Goal: Task Accomplishment & Management: Manage account settings

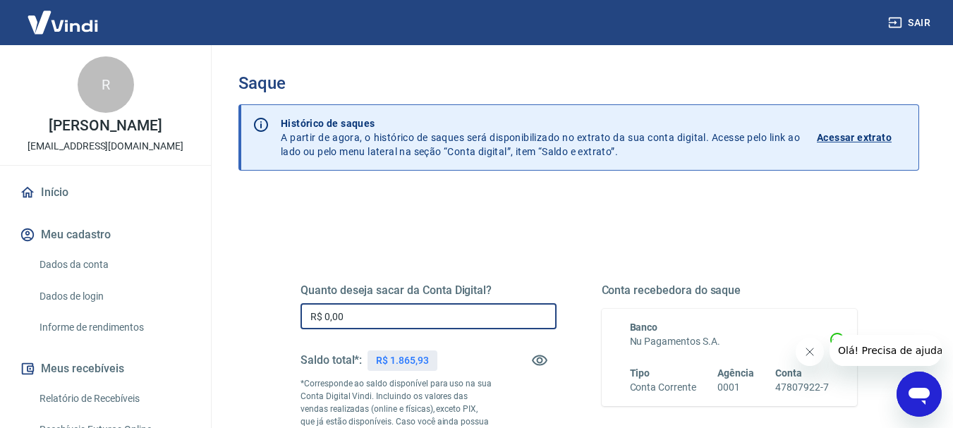
click at [456, 312] on input "R$ 0,00" at bounding box center [428, 316] width 256 height 26
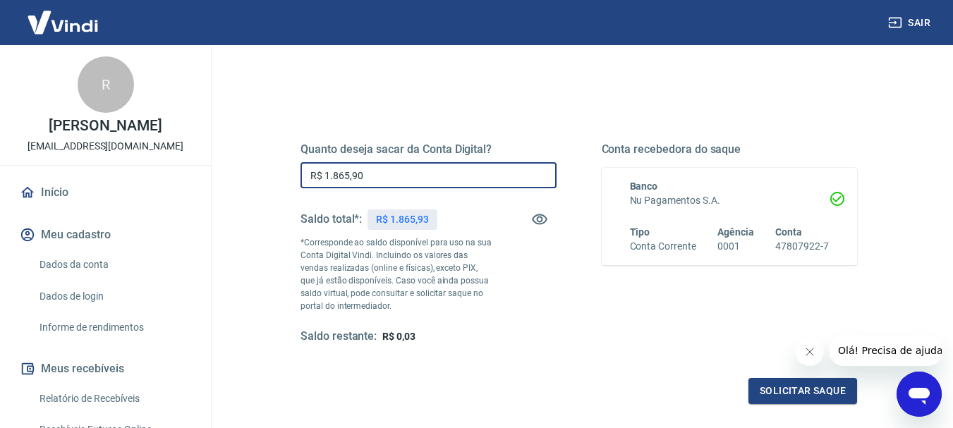
scroll to position [212, 0]
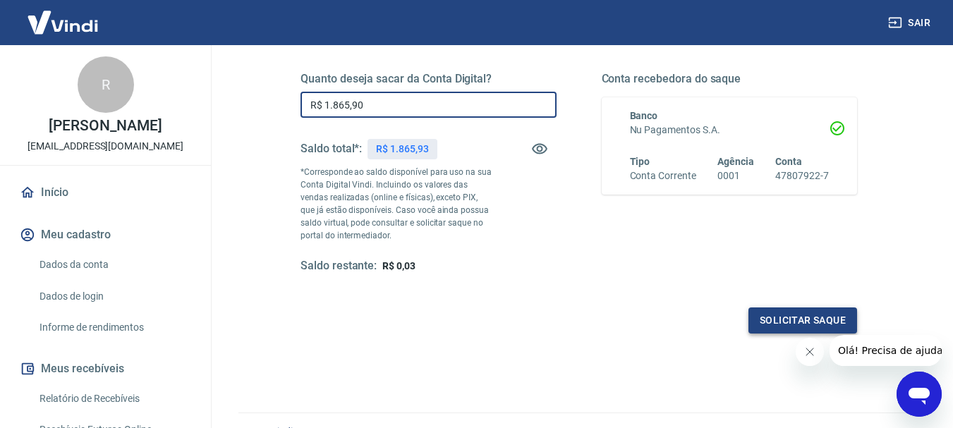
type input "R$ 1.865,90"
click at [767, 314] on button "Solicitar saque" at bounding box center [802, 321] width 109 height 26
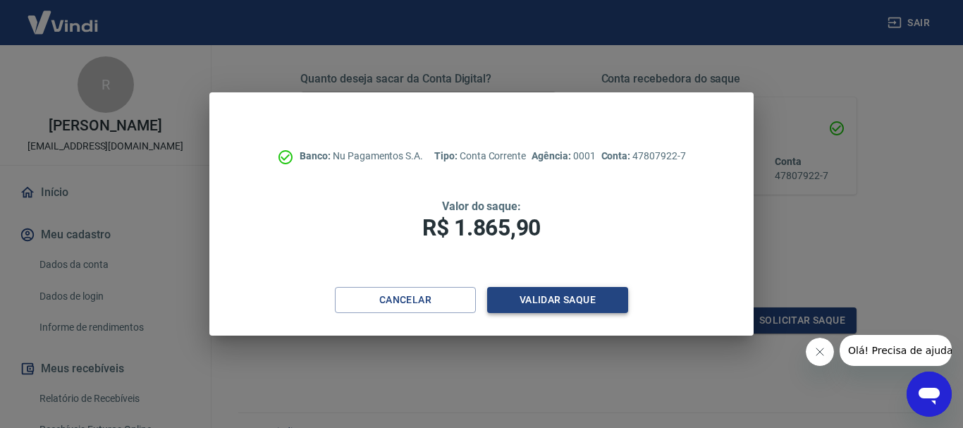
click at [560, 296] on button "Validar saque" at bounding box center [557, 300] width 141 height 26
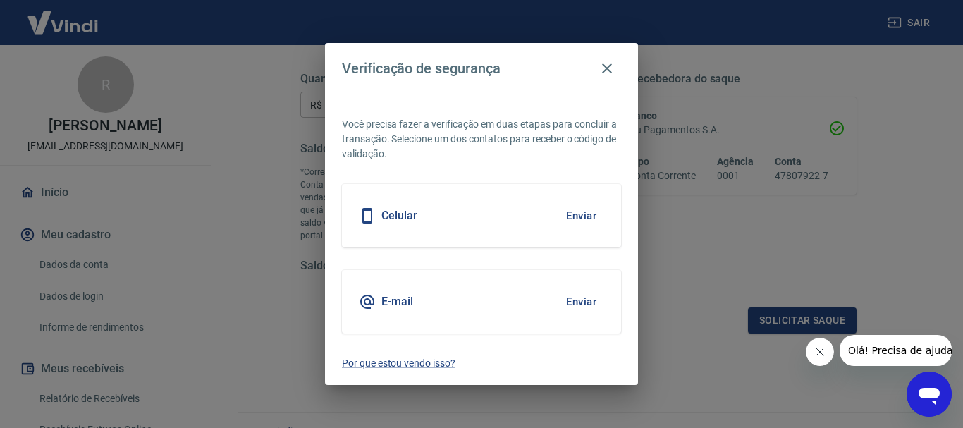
click at [585, 208] on button "Enviar" at bounding box center [582, 216] width 46 height 30
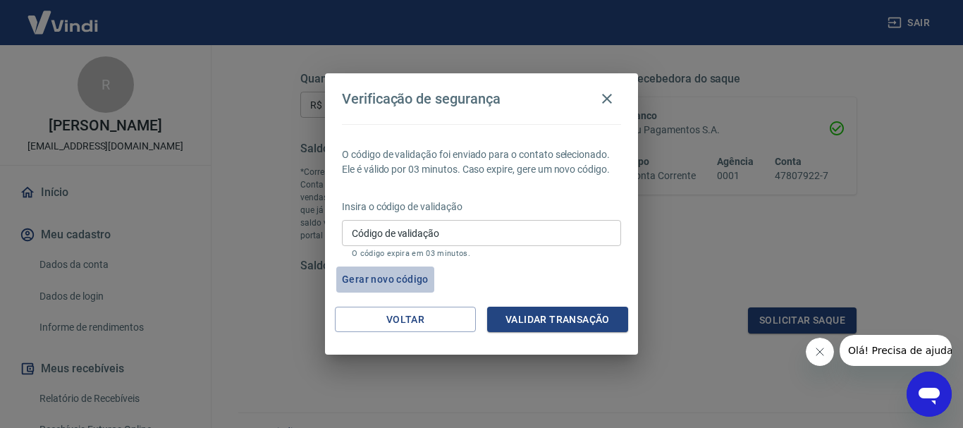
click at [408, 275] on button "Gerar novo código" at bounding box center [385, 280] width 98 height 26
click at [605, 98] on icon "button" at bounding box center [607, 98] width 17 height 17
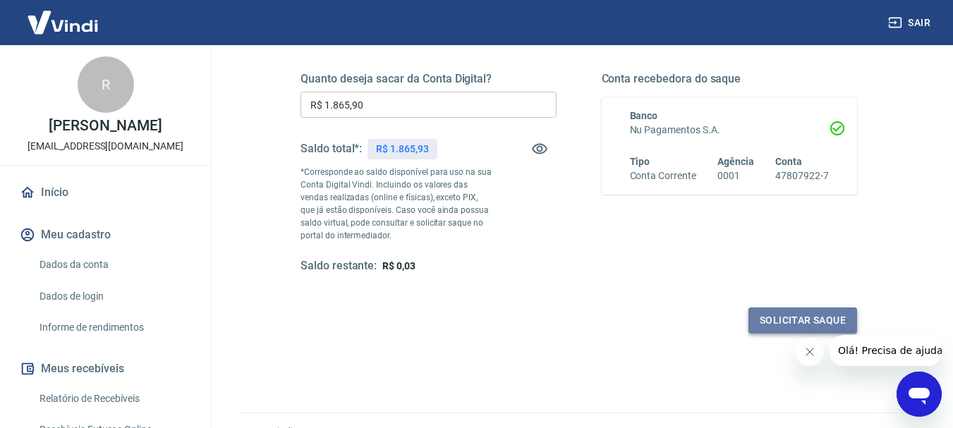
click at [767, 322] on button "Solicitar saque" at bounding box center [802, 321] width 109 height 26
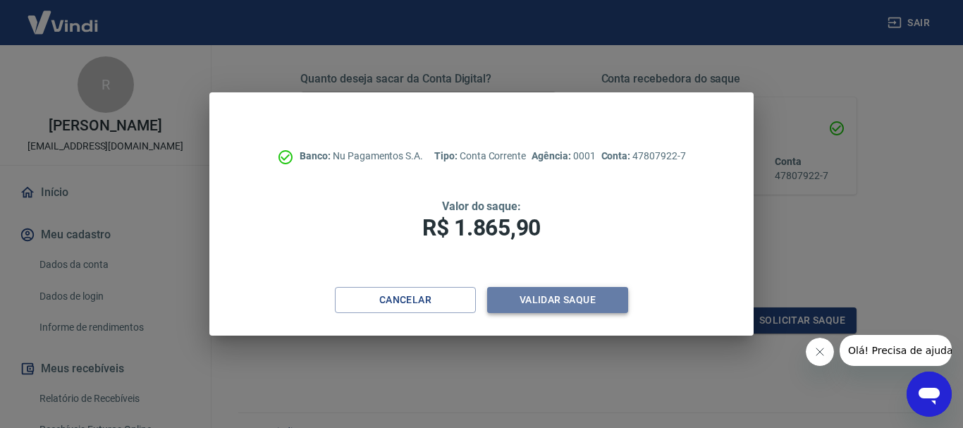
click at [513, 293] on button "Validar saque" at bounding box center [557, 300] width 141 height 26
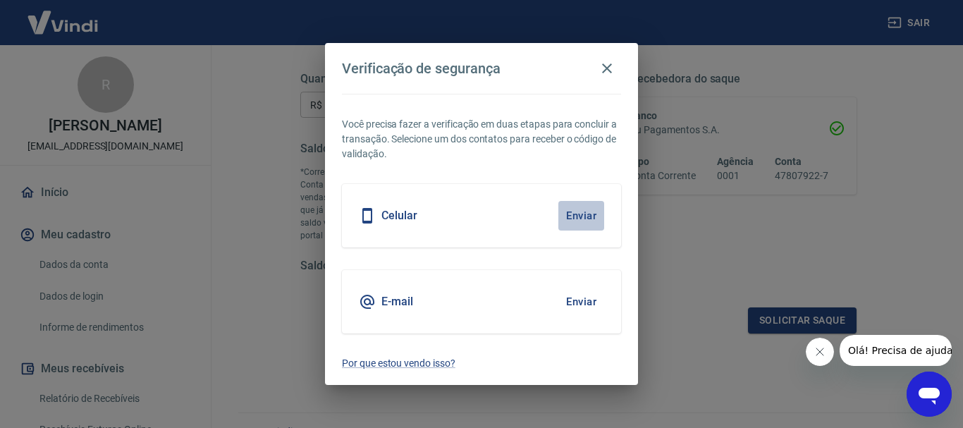
click at [590, 218] on button "Enviar" at bounding box center [582, 216] width 46 height 30
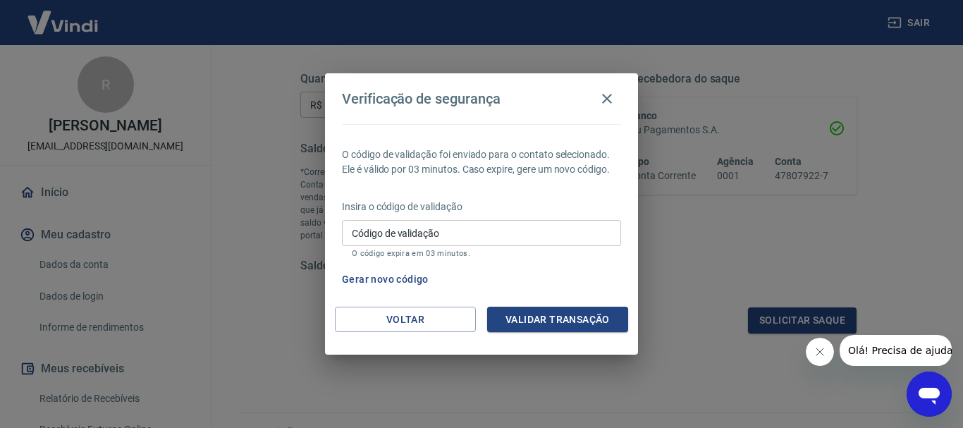
click at [511, 233] on input "Código de validação" at bounding box center [481, 233] width 279 height 26
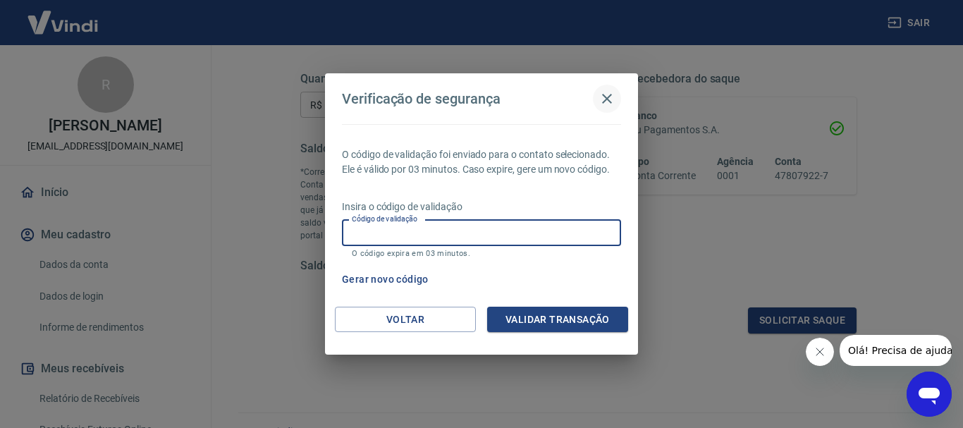
click at [601, 99] on icon "button" at bounding box center [607, 98] width 17 height 17
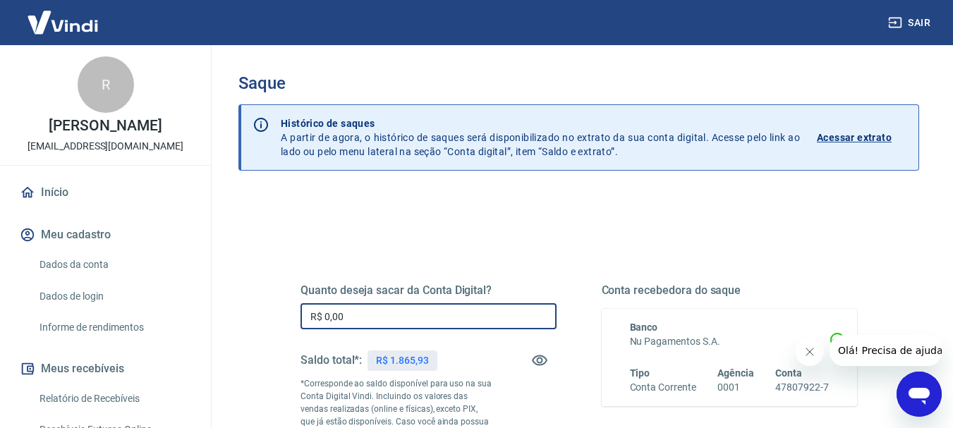
click at [423, 322] on input "R$ 0,00" at bounding box center [428, 316] width 256 height 26
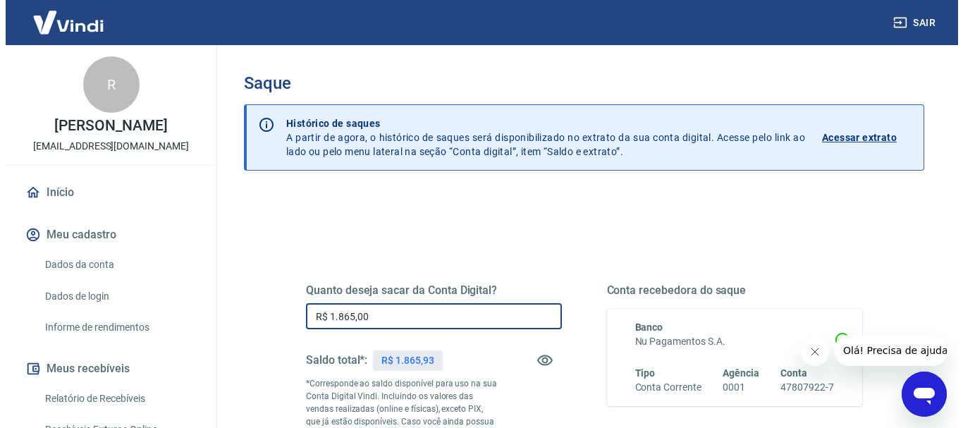
scroll to position [141, 0]
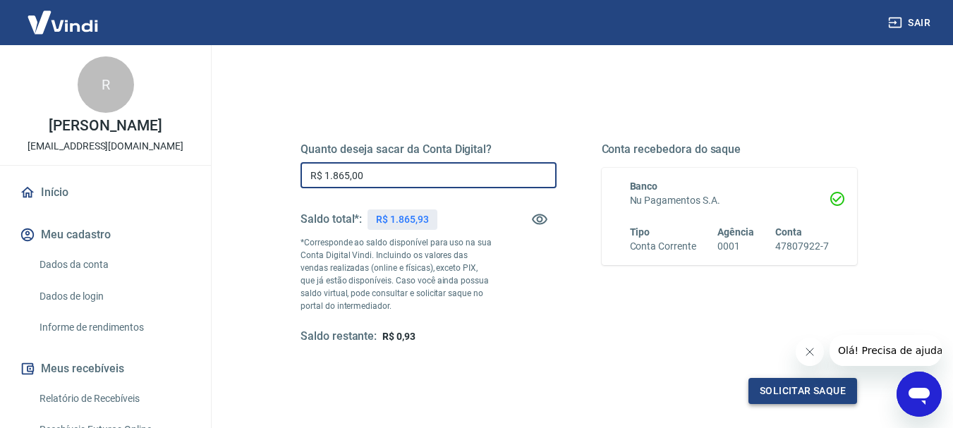
type input "R$ 1.865,00"
click at [776, 391] on button "Solicitar saque" at bounding box center [802, 391] width 109 height 26
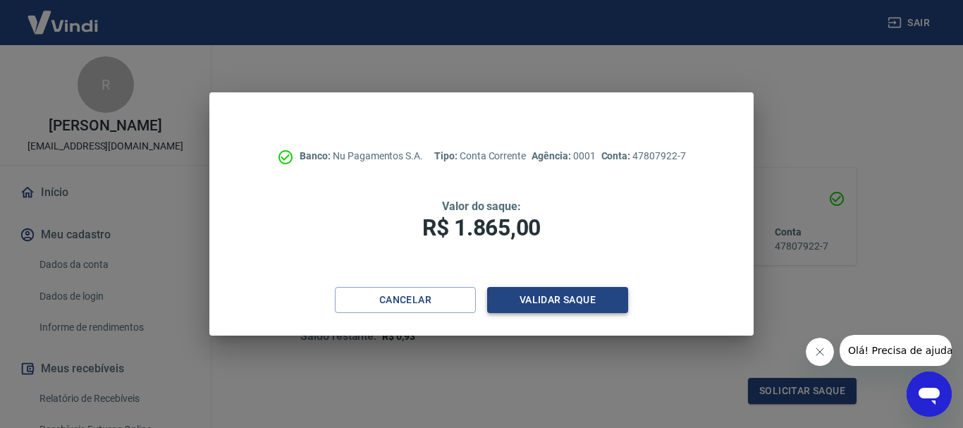
click at [568, 291] on button "Validar saque" at bounding box center [557, 300] width 141 height 26
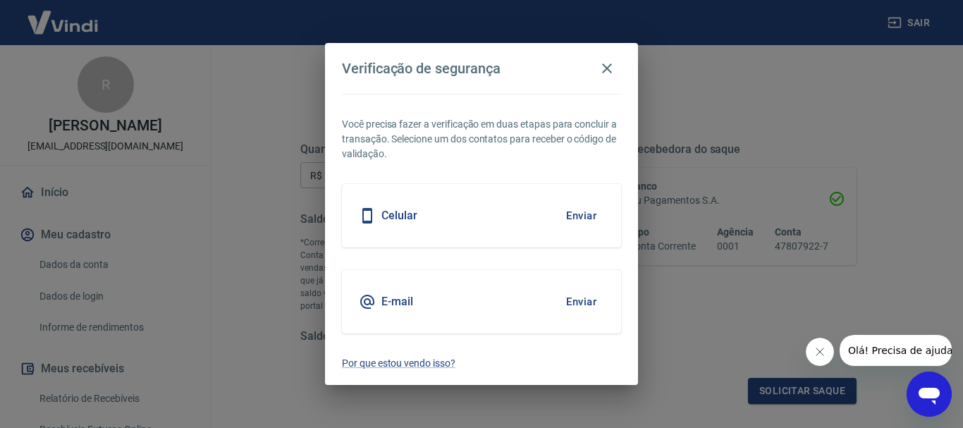
click at [466, 227] on div "Celular Enviar" at bounding box center [481, 215] width 279 height 63
click at [555, 216] on div "Celular Enviar" at bounding box center [481, 215] width 279 height 63
click at [571, 216] on button "Enviar" at bounding box center [582, 216] width 46 height 30
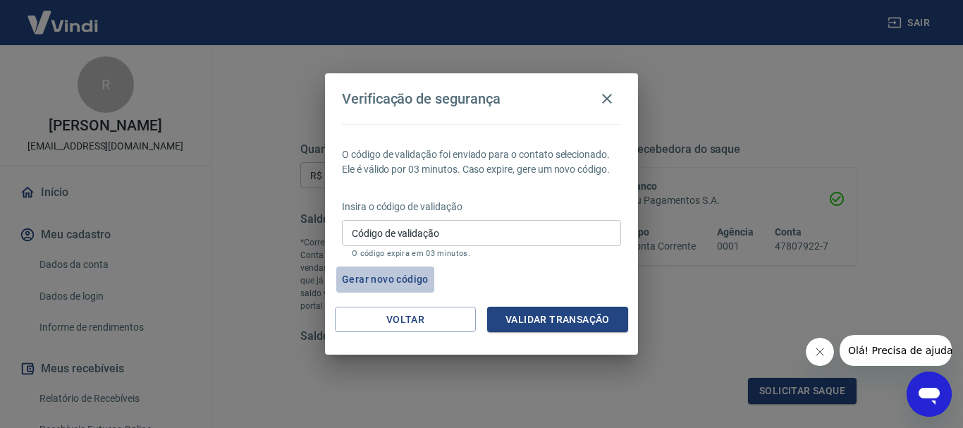
click at [392, 277] on button "Gerar novo código" at bounding box center [385, 280] width 98 height 26
